Goal: Navigation & Orientation: Find specific page/section

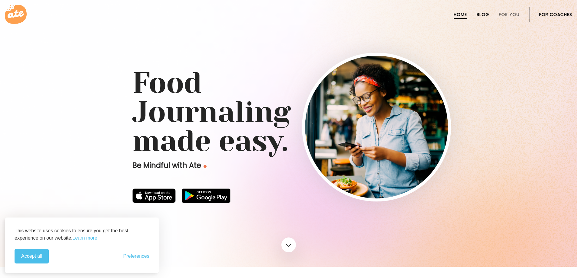
click at [481, 15] on link "Blog" at bounding box center [483, 14] width 12 height 5
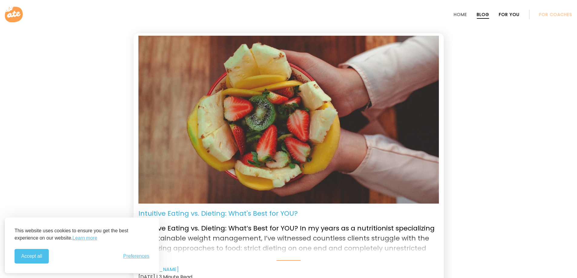
click at [505, 15] on link "For You" at bounding box center [509, 14] width 21 height 5
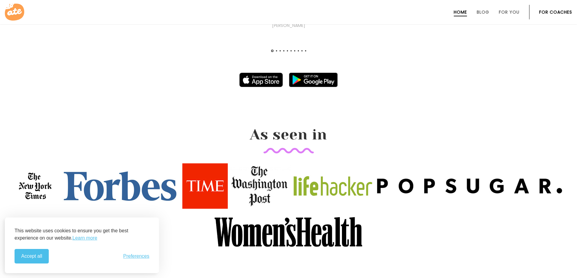
scroll to position [630, 0]
